Goal: Task Accomplishment & Management: Manage account settings

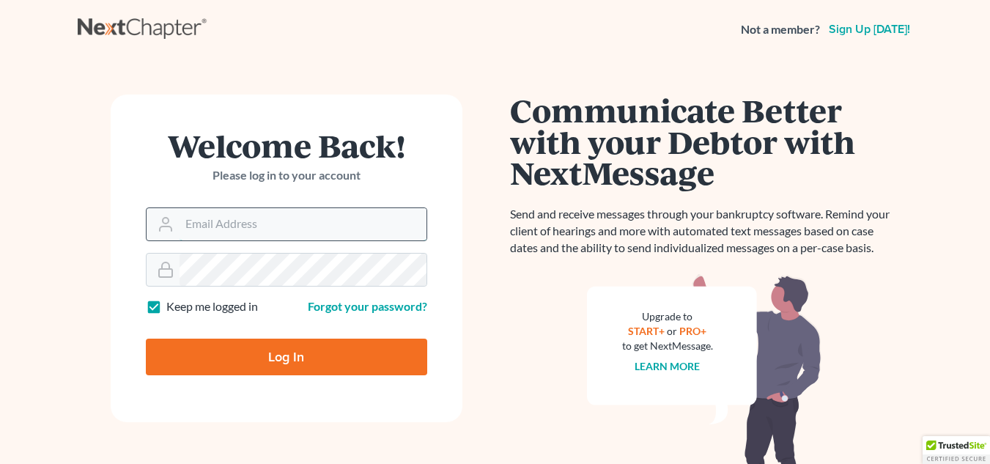
click at [295, 233] on input "Email Address" at bounding box center [303, 224] width 247 height 32
type input "[EMAIL_ADDRESS][DOMAIN_NAME]"
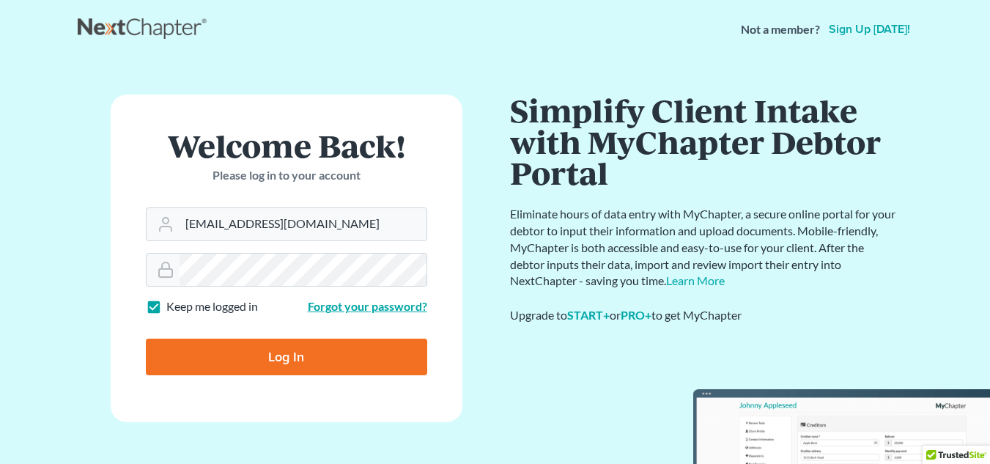
click at [320, 303] on link "Forgot your password?" at bounding box center [367, 306] width 119 height 14
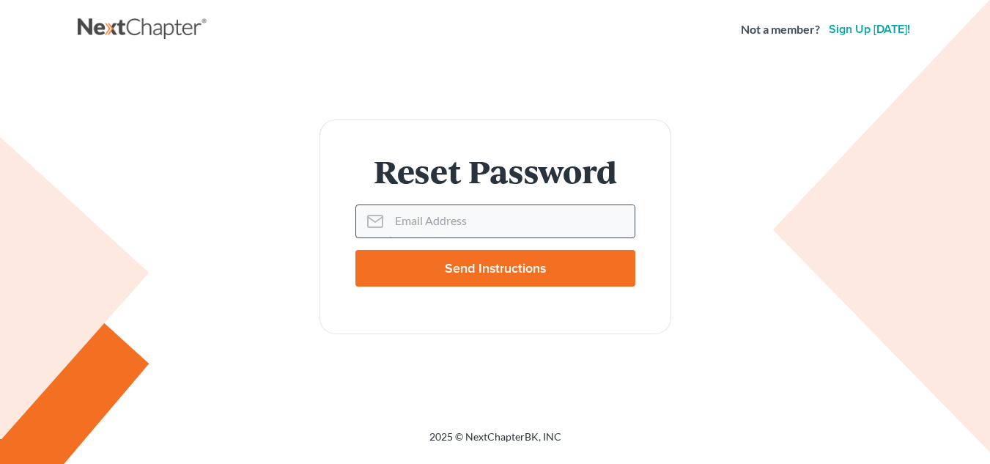
click at [420, 217] on input "Email Address" at bounding box center [512, 221] width 246 height 32
type input "[EMAIL_ADDRESS][DOMAIN_NAME]"
click at [510, 278] on input "Send Instructions" at bounding box center [495, 268] width 280 height 37
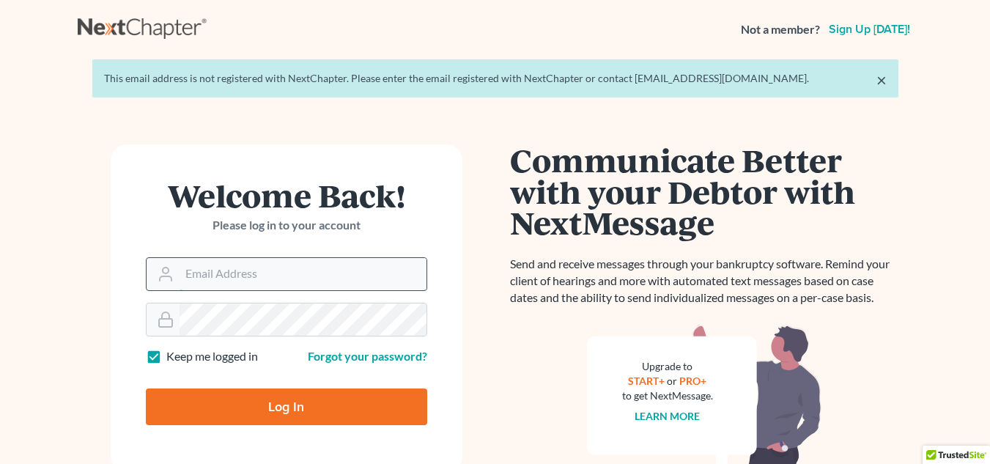
click at [318, 268] on input "Email Address" at bounding box center [303, 274] width 247 height 32
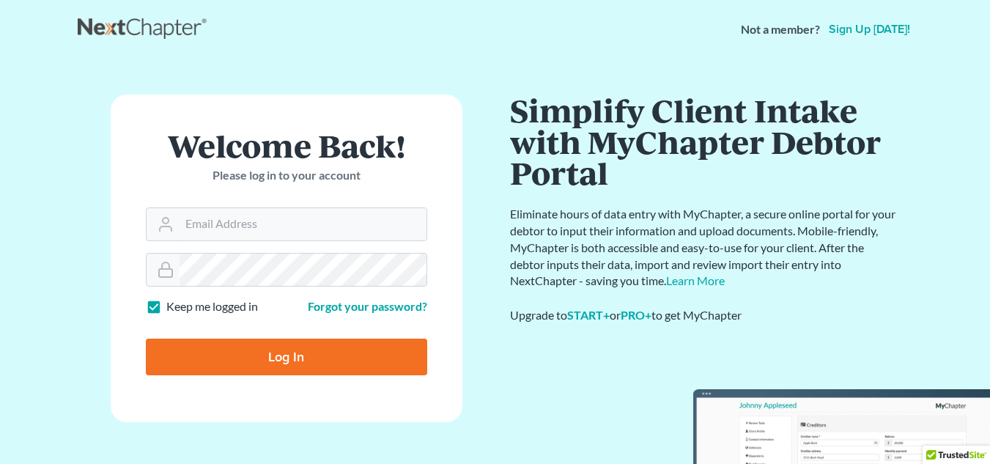
drag, startPoint x: 221, startPoint y: 336, endPoint x: 216, endPoint y: 355, distance: 19.7
click at [216, 355] on div "Log In" at bounding box center [286, 351] width 281 height 48
click at [216, 355] on input "Log In" at bounding box center [286, 357] width 281 height 37
type input "Thinking..."
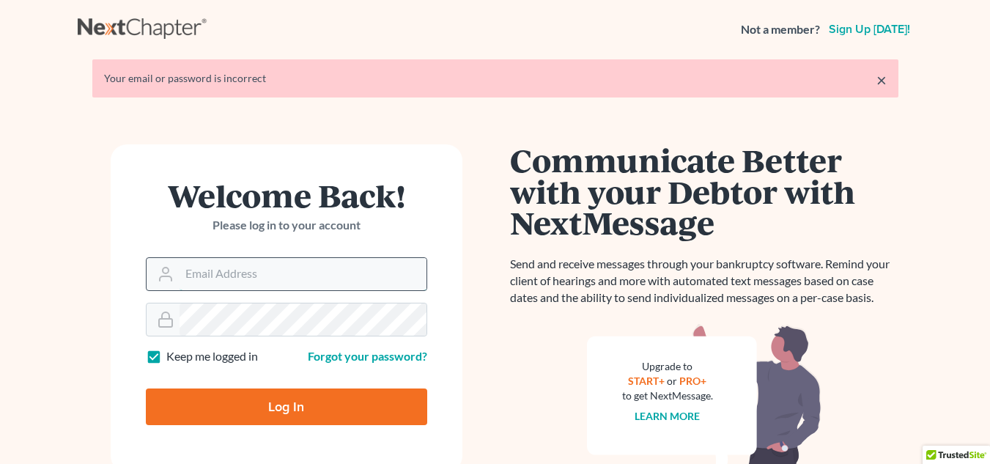
click at [367, 258] on input "Email Address" at bounding box center [303, 274] width 247 height 32
click at [284, 456] on form "Welcome Back! Please log in to your account Email Address Password Keep me logg…" at bounding box center [287, 308] width 352 height 328
click at [372, 353] on link "Forgot your password?" at bounding box center [367, 356] width 119 height 14
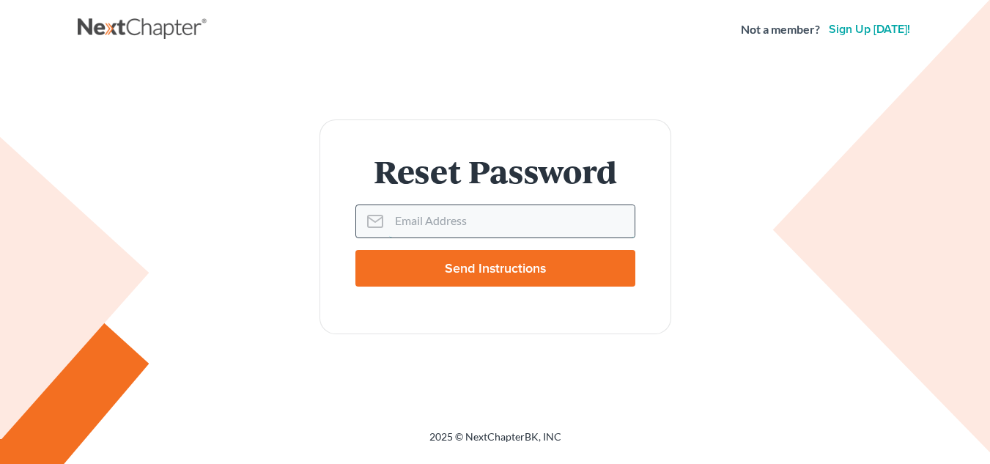
click at [455, 214] on input "Email Address" at bounding box center [512, 221] width 246 height 32
type input "yeimy@mynjlaw.com"
click at [473, 268] on input "Send Instructions" at bounding box center [495, 268] width 280 height 37
